Goal: Transaction & Acquisition: Purchase product/service

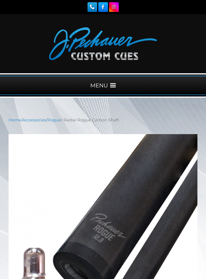
click at [109, 88] on div "MENU" at bounding box center [103, 85] width 206 height 19
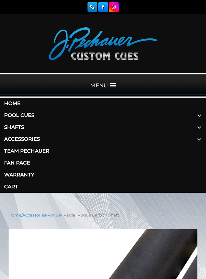
click at [10, 118] on link "Pool Cues" at bounding box center [103, 116] width 206 height 12
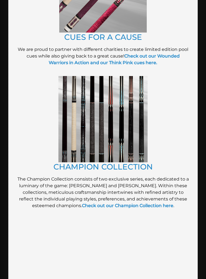
scroll to position [243, 0]
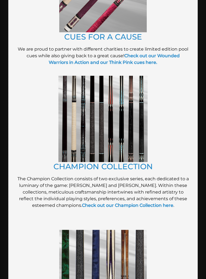
click at [131, 168] on link "CHAMPION COLLECTION" at bounding box center [102, 166] width 99 height 9
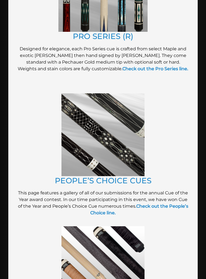
scroll to position [672, 0]
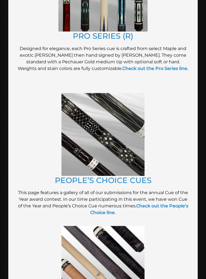
click at [129, 135] on img at bounding box center [102, 134] width 83 height 83
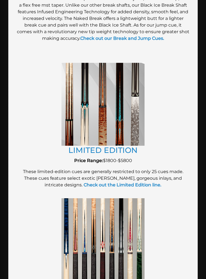
scroll to position [996, 0]
click at [126, 121] on img at bounding box center [102, 104] width 83 height 83
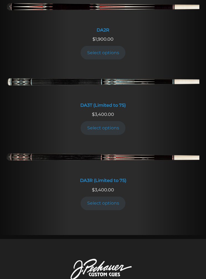
scroll to position [777, 0]
click at [168, 162] on img at bounding box center [103, 158] width 193 height 32
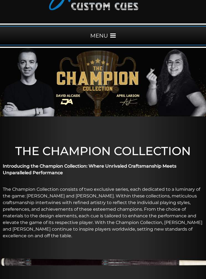
scroll to position [0, 0]
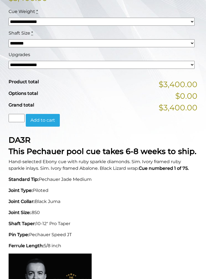
click at [173, 64] on select "**********" at bounding box center [102, 65] width 186 height 8
select select "*****"
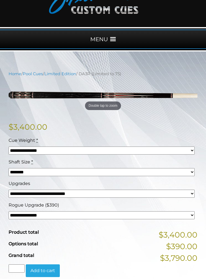
scroll to position [0, 0]
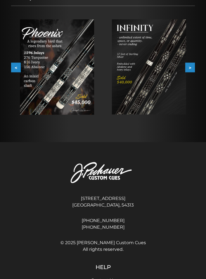
scroll to position [125, 0]
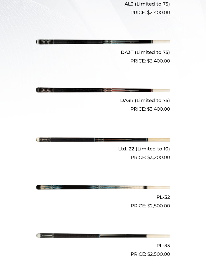
scroll to position [244, 0]
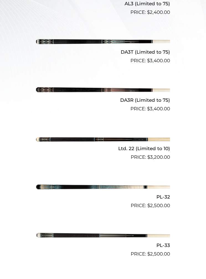
click at [159, 137] on img at bounding box center [103, 139] width 134 height 22
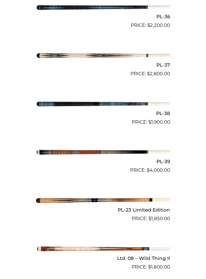
scroll to position [570, 0]
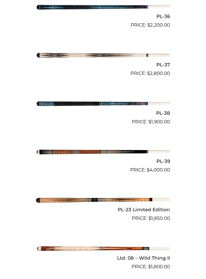
click at [153, 153] on img at bounding box center [103, 152] width 134 height 22
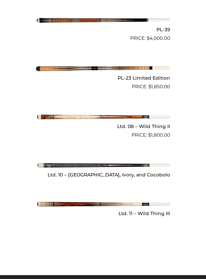
scroll to position [702, 0]
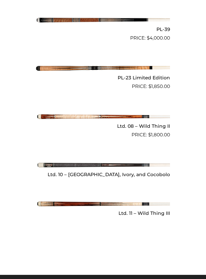
click at [161, 163] on img at bounding box center [103, 165] width 134 height 22
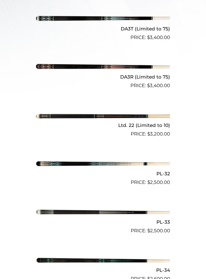
scroll to position [267, 0]
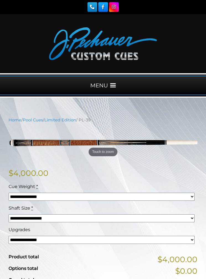
scroll to position [0, 0]
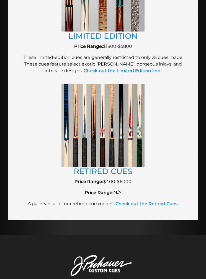
scroll to position [1115, 0]
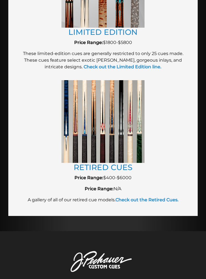
click at [121, 167] on link "RETIRED CUES" at bounding box center [103, 167] width 59 height 9
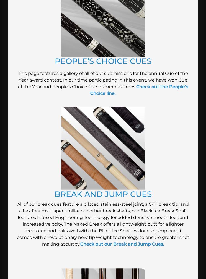
scroll to position [790, 0]
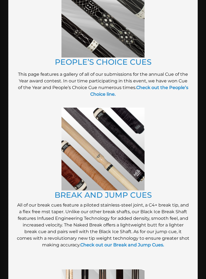
click at [133, 108] on img at bounding box center [102, 149] width 83 height 83
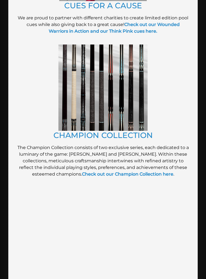
scroll to position [274, 0]
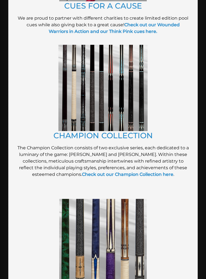
click at [138, 92] on img at bounding box center [102, 88] width 89 height 86
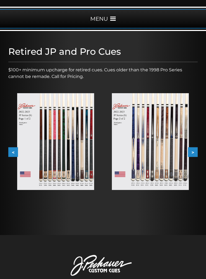
scroll to position [67, 0]
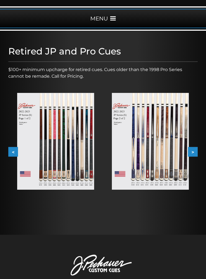
click at [192, 153] on button ">" at bounding box center [193, 152] width 10 height 10
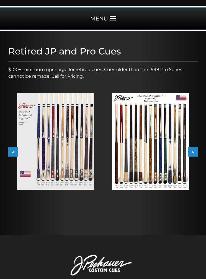
click at [194, 152] on button ">" at bounding box center [193, 152] width 10 height 10
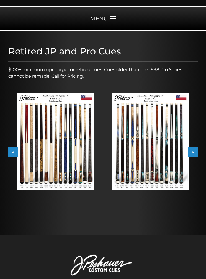
click at [194, 151] on button ">" at bounding box center [193, 152] width 10 height 10
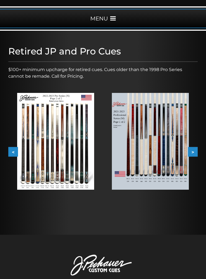
click at [193, 150] on button ">" at bounding box center [193, 152] width 10 height 10
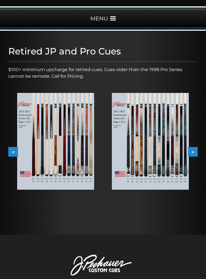
click at [193, 152] on button ">" at bounding box center [193, 152] width 10 height 10
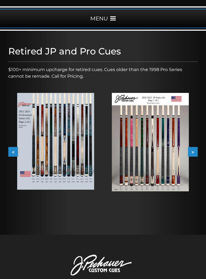
click at [192, 150] on button ">" at bounding box center [193, 152] width 10 height 10
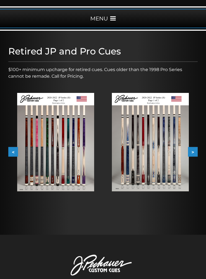
click at [194, 150] on button ">" at bounding box center [193, 152] width 10 height 10
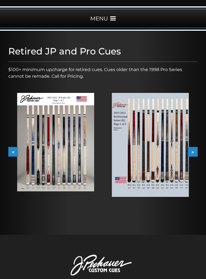
click at [9, 150] on button "<" at bounding box center [13, 152] width 10 height 10
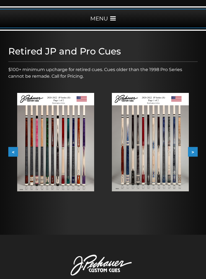
click at [9, 151] on button "<" at bounding box center [13, 152] width 10 height 10
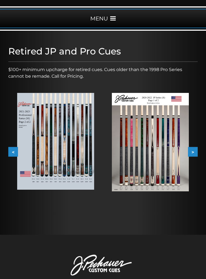
click at [6, 151] on div "Retired JP and Pro Cues $100+ minimum upcharge for retired cues. Cues older tha…" at bounding box center [103, 132] width 195 height 179
click at [7, 153] on div "Retired JP and Pro Cues $100+ minimum upcharge for retired cues. Cues older tha…" at bounding box center [103, 132] width 195 height 179
click at [13, 152] on button "<" at bounding box center [13, 152] width 10 height 10
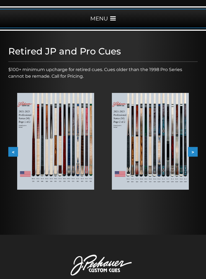
click at [14, 152] on button "<" at bounding box center [13, 152] width 10 height 10
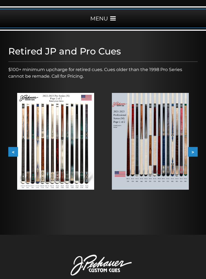
click at [12, 152] on button "<" at bounding box center [13, 152] width 10 height 10
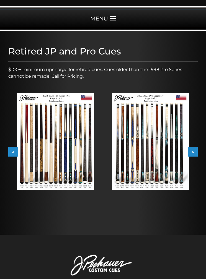
click at [175, 144] on img at bounding box center [150, 141] width 77 height 97
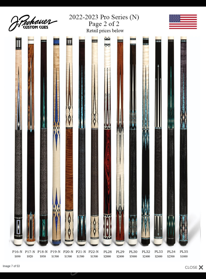
click at [190, 141] on link at bounding box center [159, 136] width 93 height 258
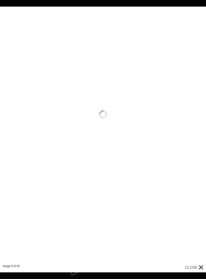
click at [180, 140] on link at bounding box center [159, 136] width 93 height 258
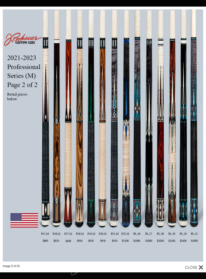
click at [197, 139] on link at bounding box center [159, 136] width 93 height 258
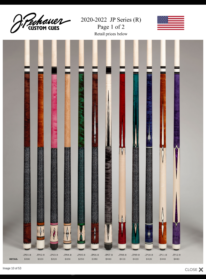
click at [197, 135] on link at bounding box center [159, 136] width 93 height 262
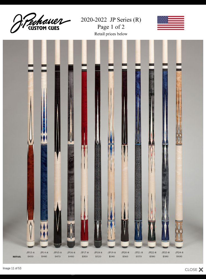
click at [196, 139] on link at bounding box center [159, 136] width 93 height 262
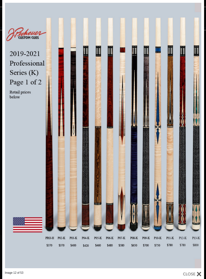
click at [198, 139] on link at bounding box center [158, 135] width 91 height 271
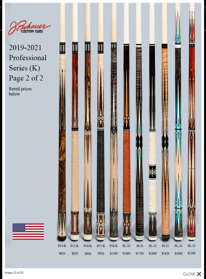
click at [194, 131] on link at bounding box center [158, 135] width 91 height 271
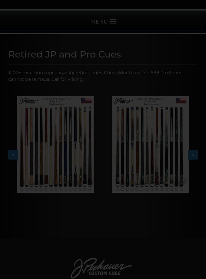
scroll to position [37, 0]
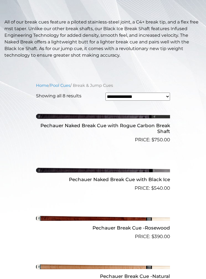
scroll to position [148, 0]
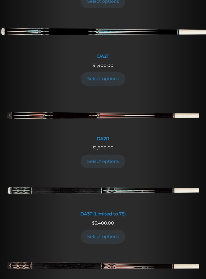
scroll to position [674, 0]
